Goal: Information Seeking & Learning: Learn about a topic

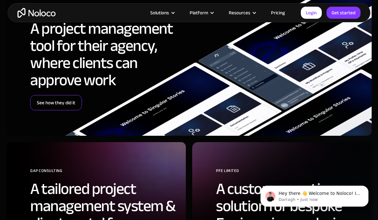
scroll to position [1832, 0]
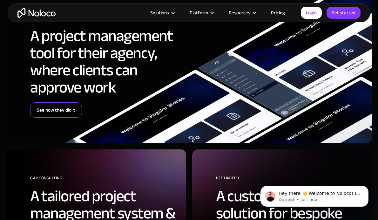
click at [62, 102] on link "See how they did it" at bounding box center [56, 109] width 52 height 15
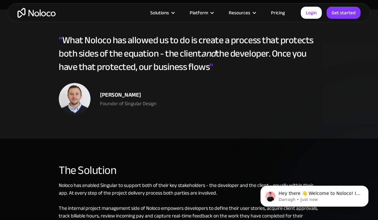
scroll to position [1006, 0]
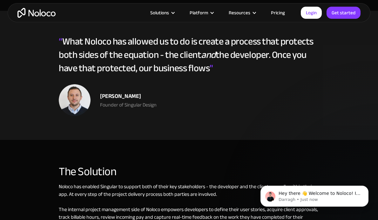
click at [62, 102] on img at bounding box center [75, 100] width 32 height 32
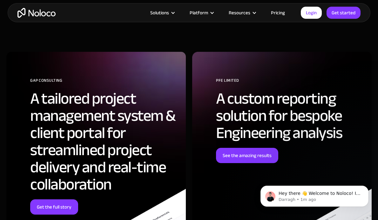
scroll to position [2265, 0]
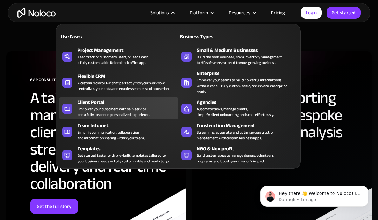
click at [145, 99] on div "Client Portal" at bounding box center [130, 103] width 104 height 8
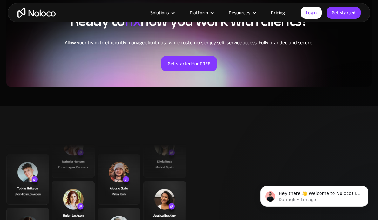
scroll to position [1414, 0]
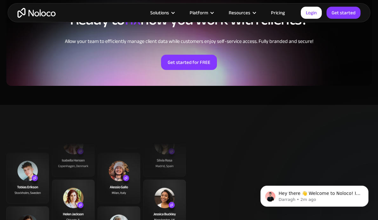
click at [286, 16] on link "Pricing" at bounding box center [278, 13] width 30 height 8
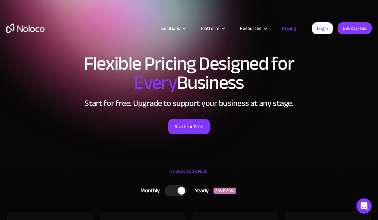
click at [241, 79] on h1 "Flexible Pricing Designed for Every Business" at bounding box center [189, 73] width 366 height 38
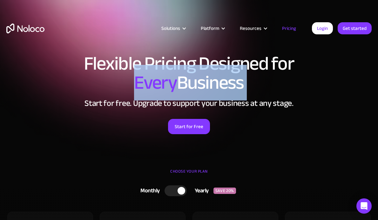
click at [241, 79] on h1 "Flexible Pricing Designed for Every Business" at bounding box center [189, 73] width 366 height 38
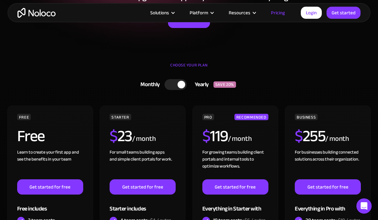
scroll to position [107, 0]
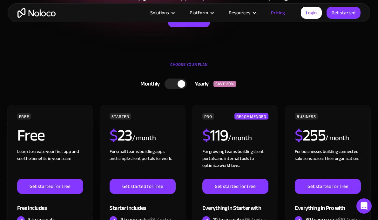
click at [180, 83] on div at bounding box center [182, 84] width 8 height 8
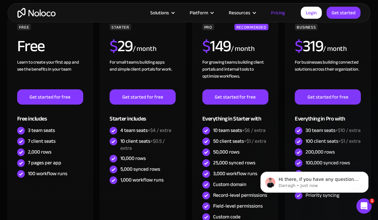
scroll to position [204, 0]
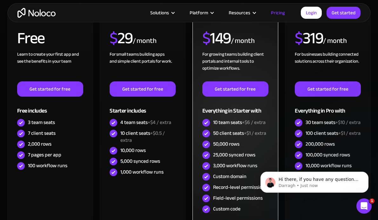
click at [231, 121] on div "10 team seats +$6 / extra" at bounding box center [239, 122] width 52 height 7
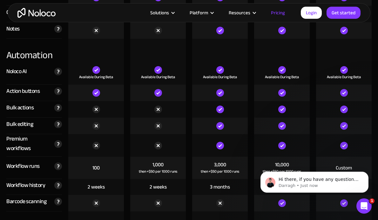
scroll to position [1222, 0]
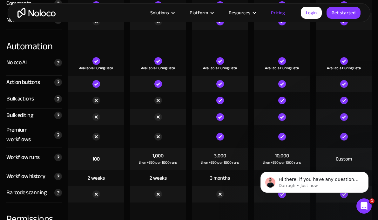
click at [41, 138] on div "Premium workflows" at bounding box center [28, 134] width 45 height 19
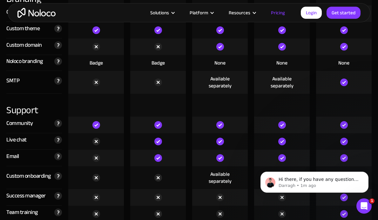
scroll to position [1532, 0]
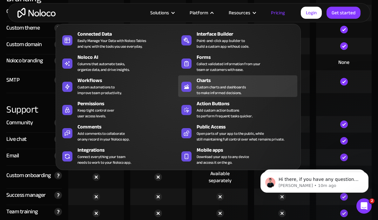
click at [214, 86] on div "Custom charts and dashboards to make informed decisions." at bounding box center [221, 89] width 49 height 11
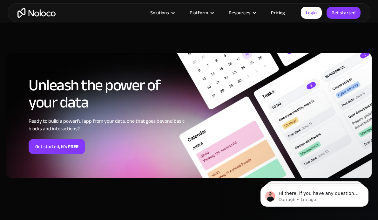
scroll to position [1556, 0]
